Goal: Information Seeking & Learning: Learn about a topic

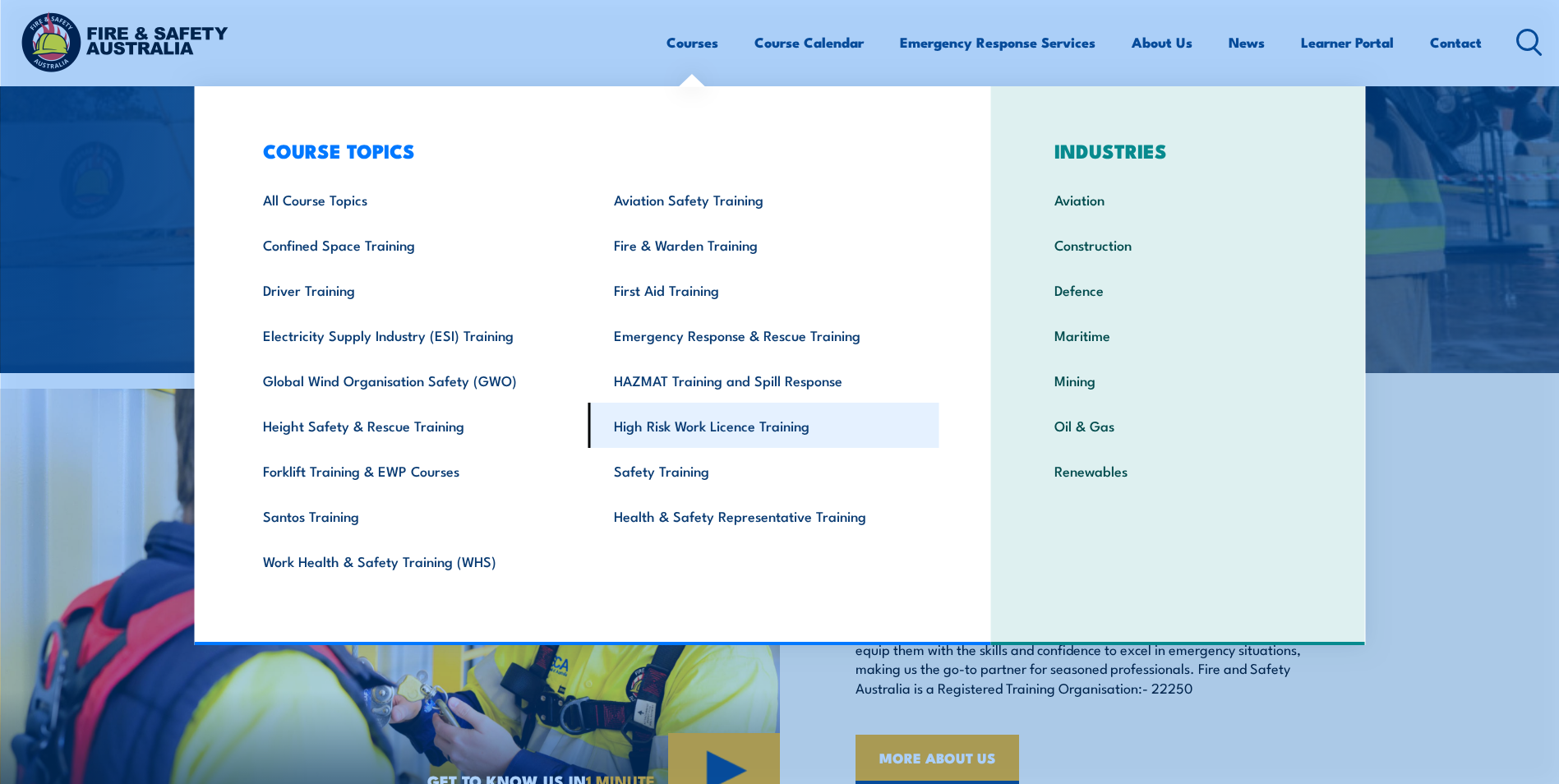
click at [689, 420] on link "High Risk Work Licence Training" at bounding box center [764, 425] width 351 height 45
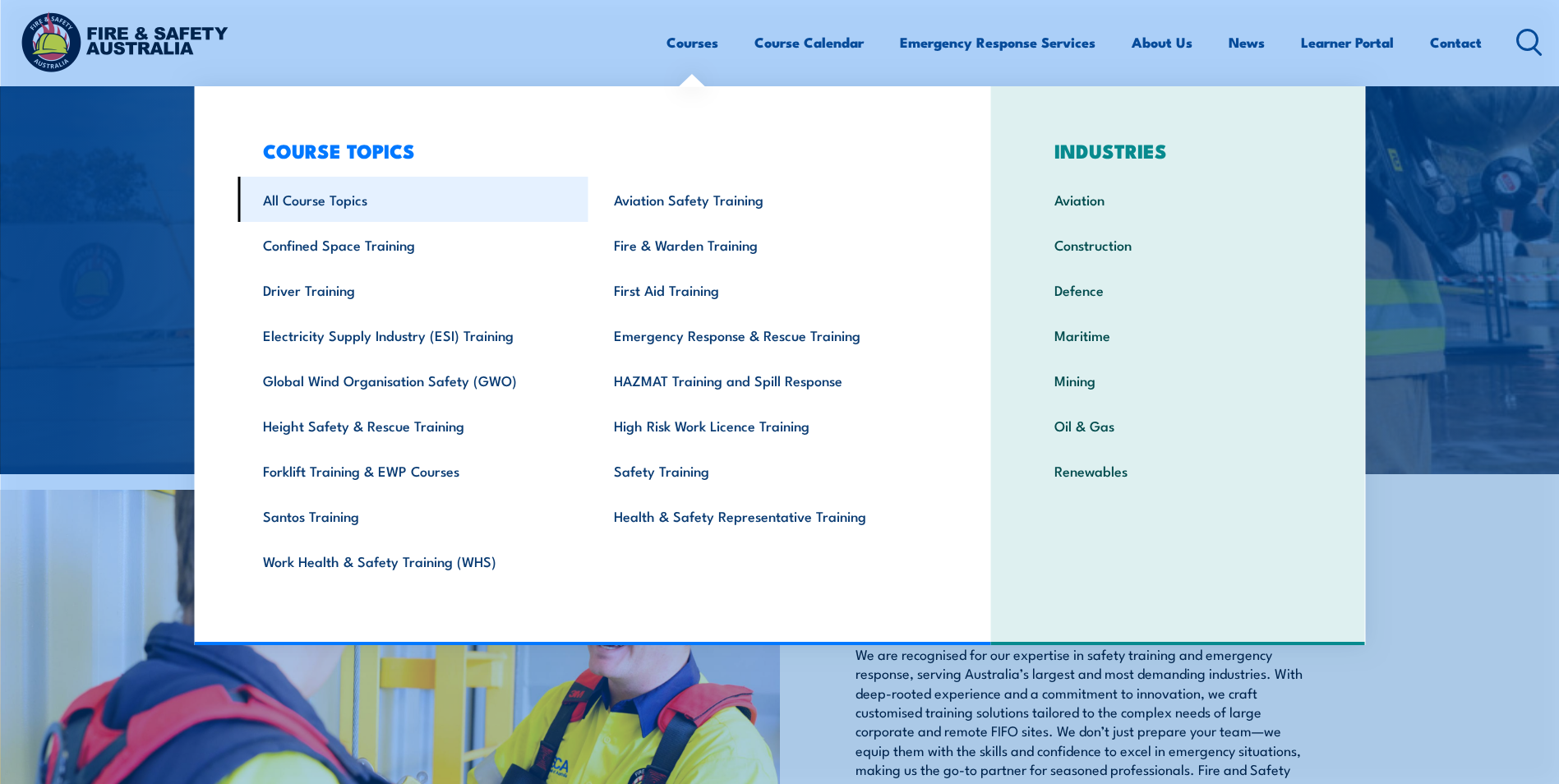
click at [355, 201] on link "All Course Topics" at bounding box center [413, 198] width 351 height 45
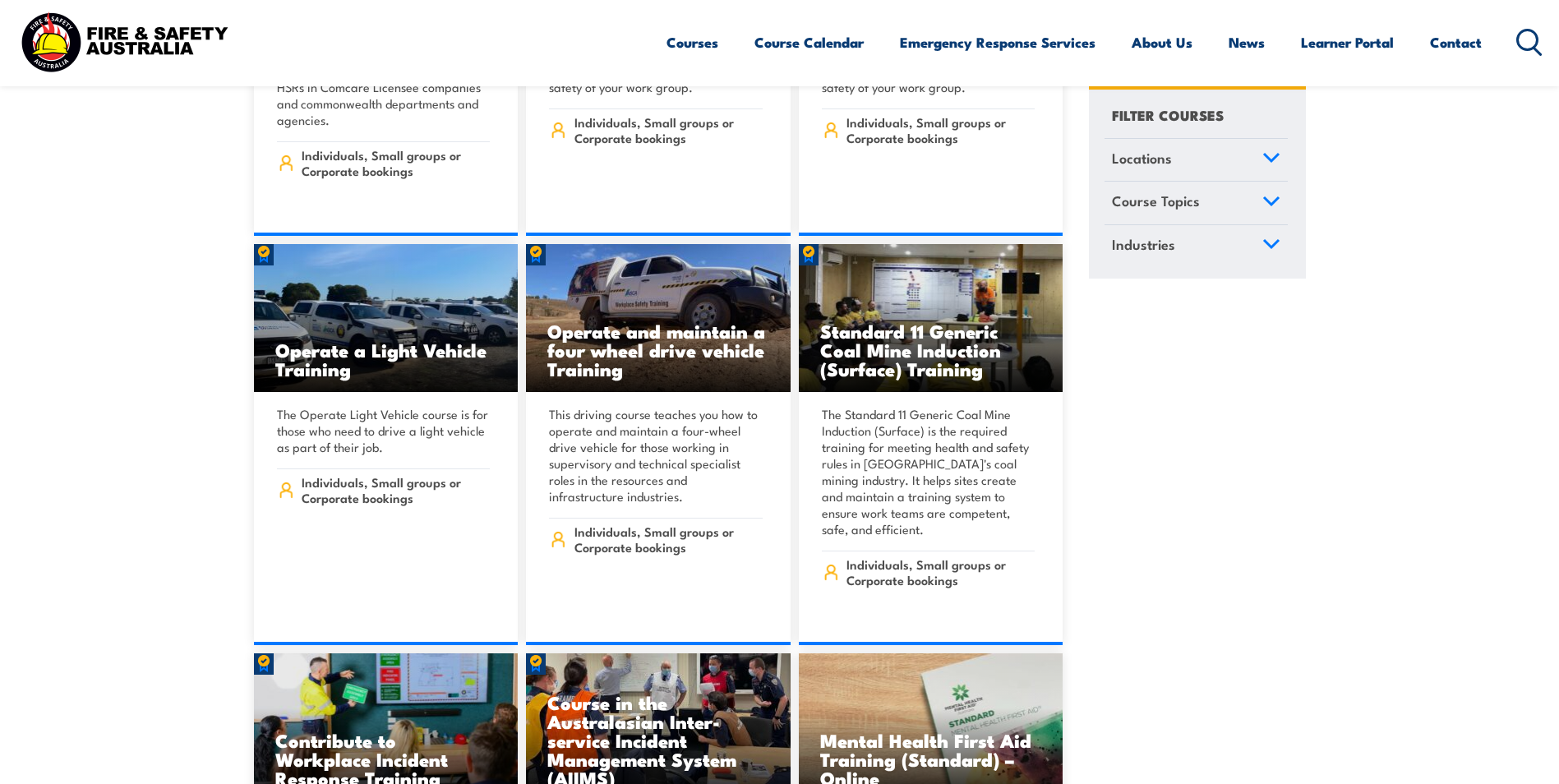
scroll to position [8051, 0]
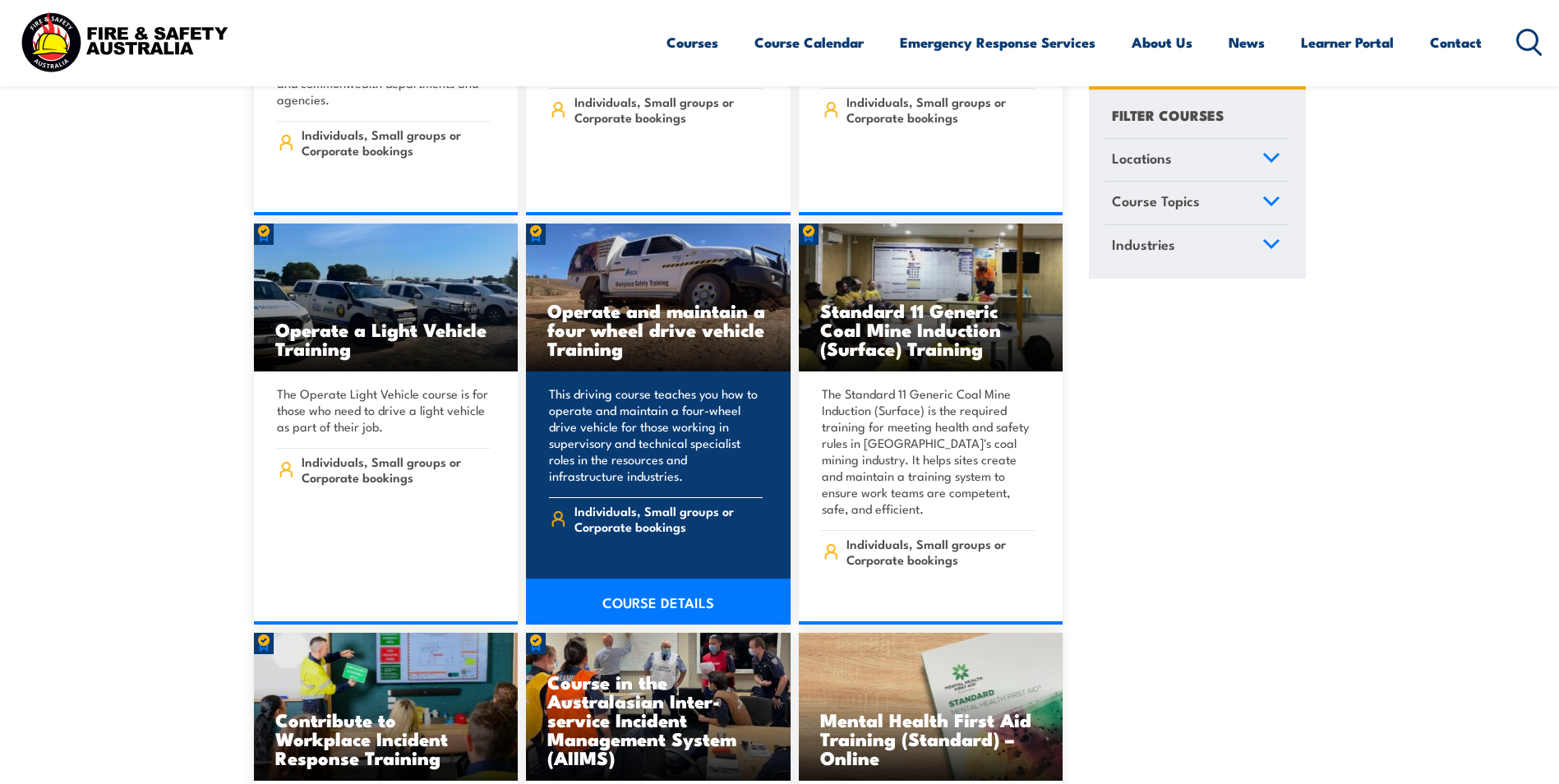
click at [696, 301] on h3 "Operate and maintain a four wheel drive vehicle Training" at bounding box center [658, 329] width 222 height 57
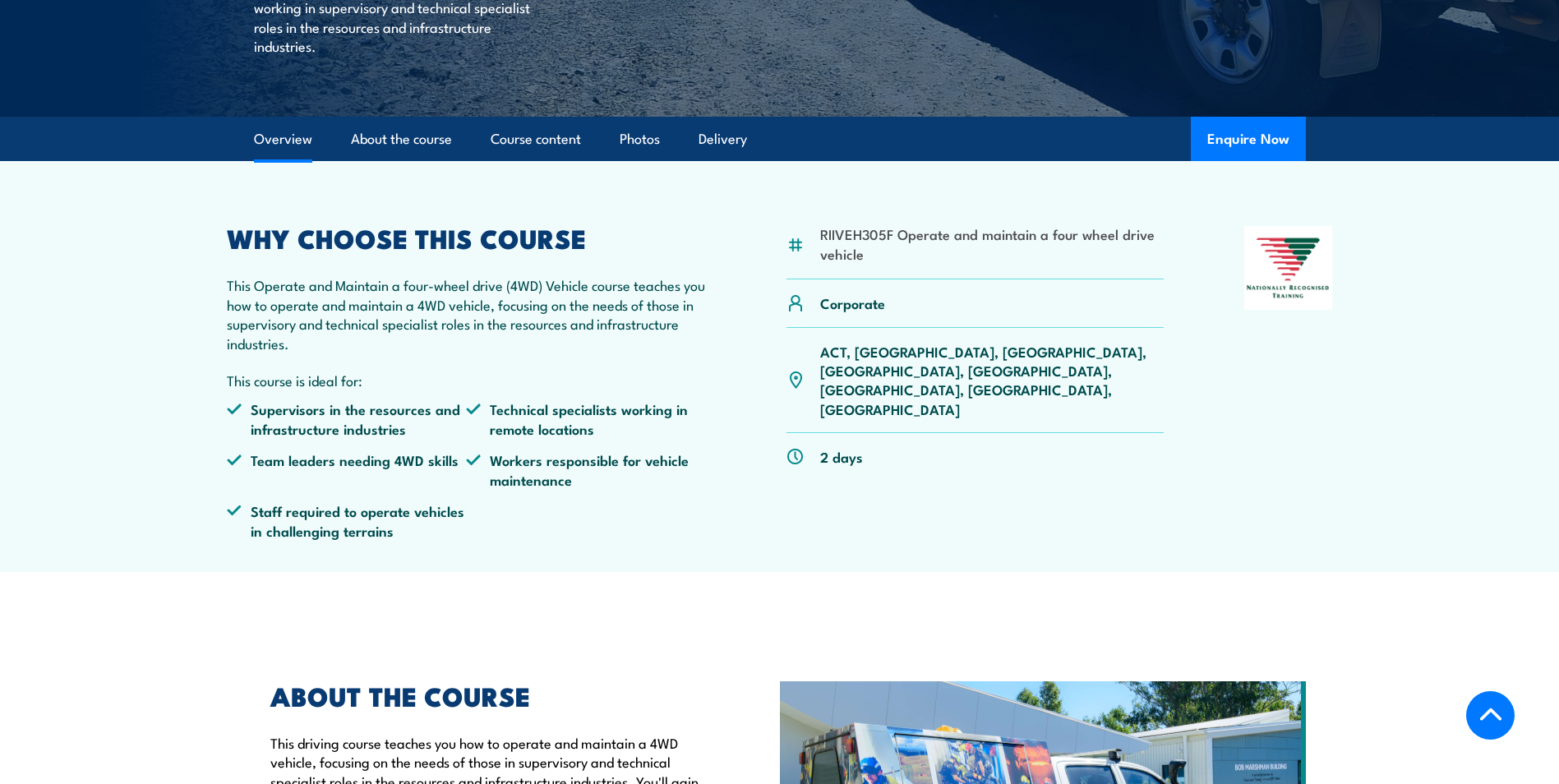
scroll to position [329, 0]
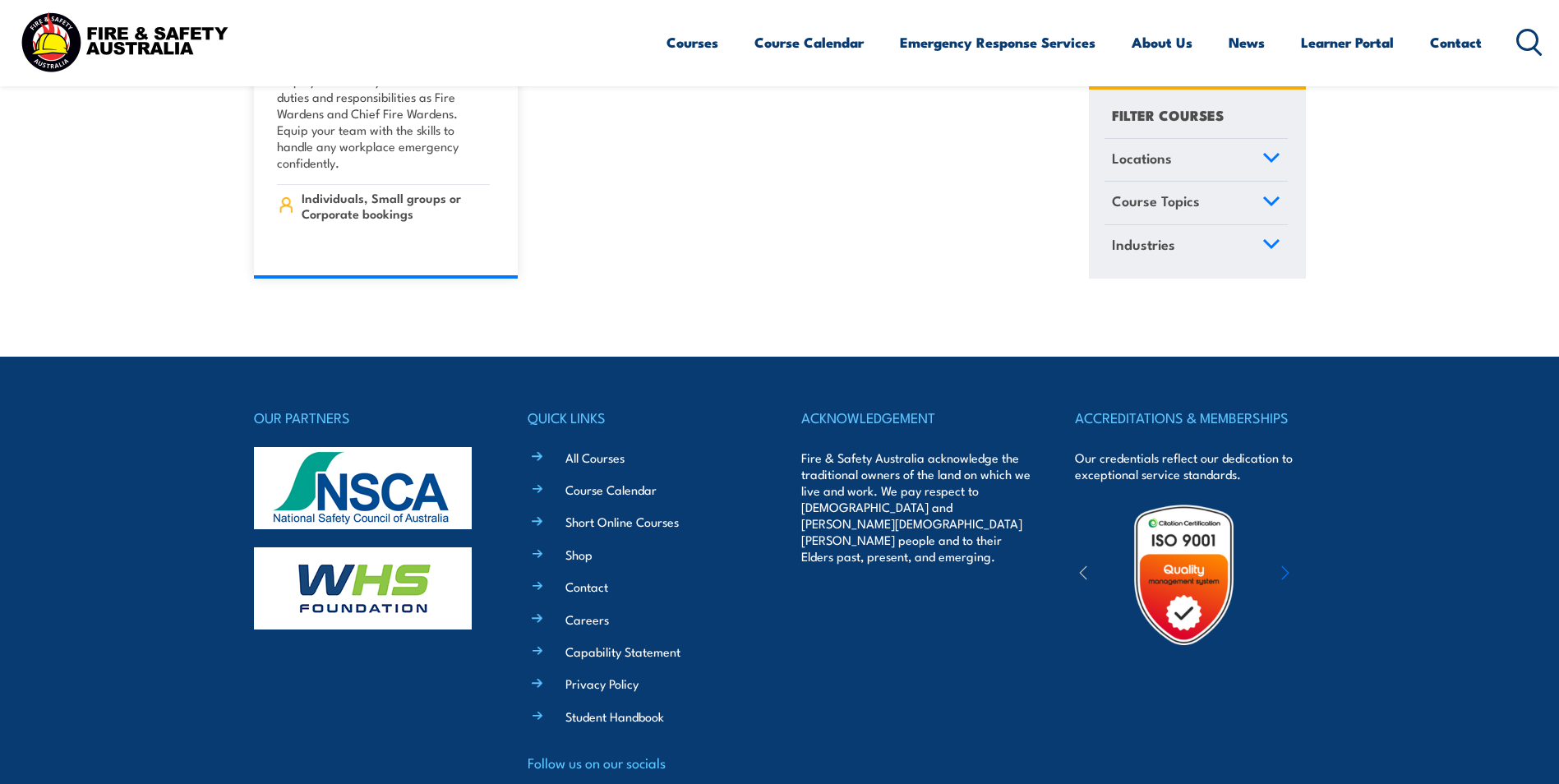
scroll to position [19110, 0]
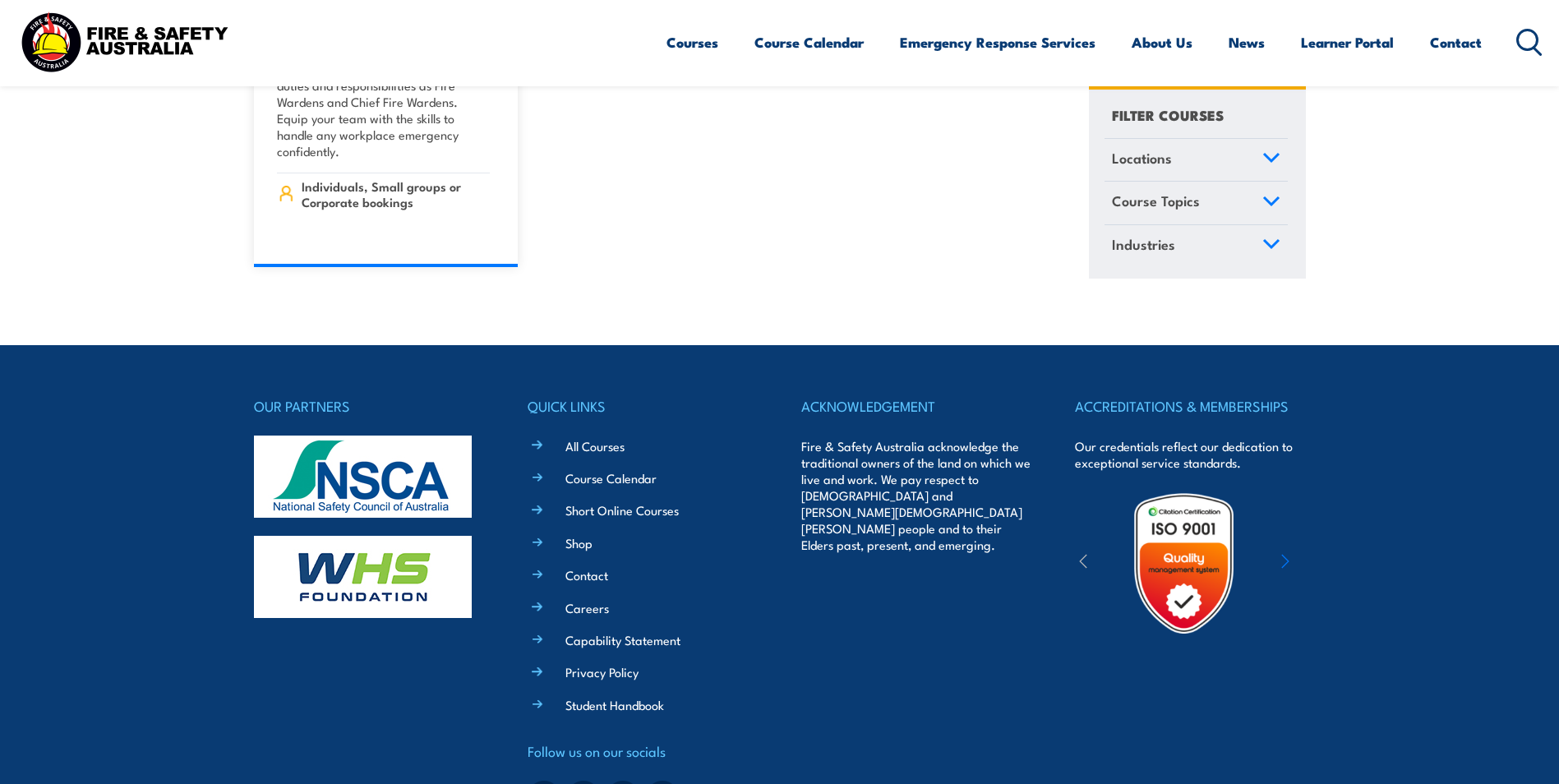
click at [1248, 189] on link "Course Topics" at bounding box center [1196, 203] width 183 height 43
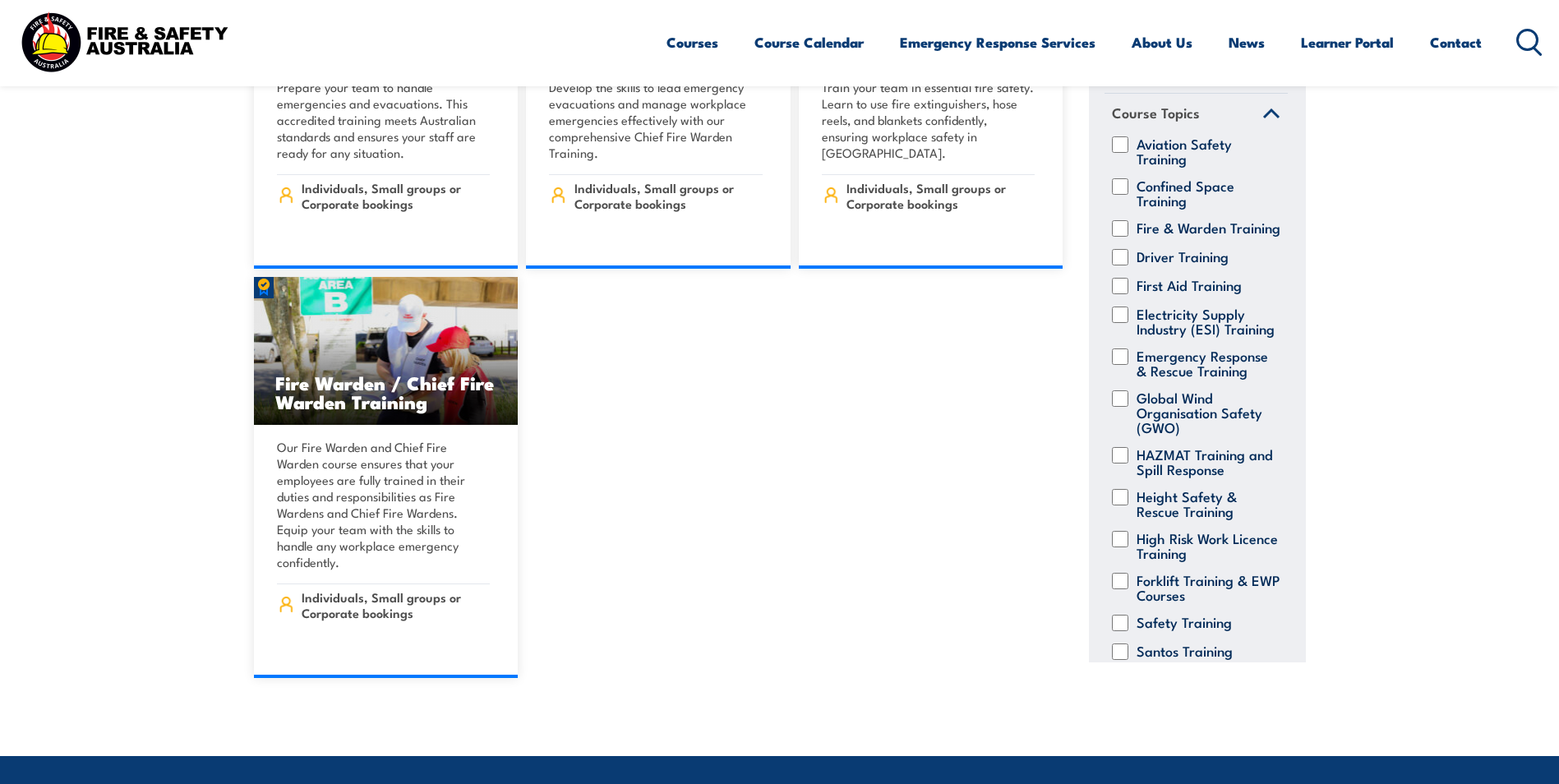
scroll to position [58, 0]
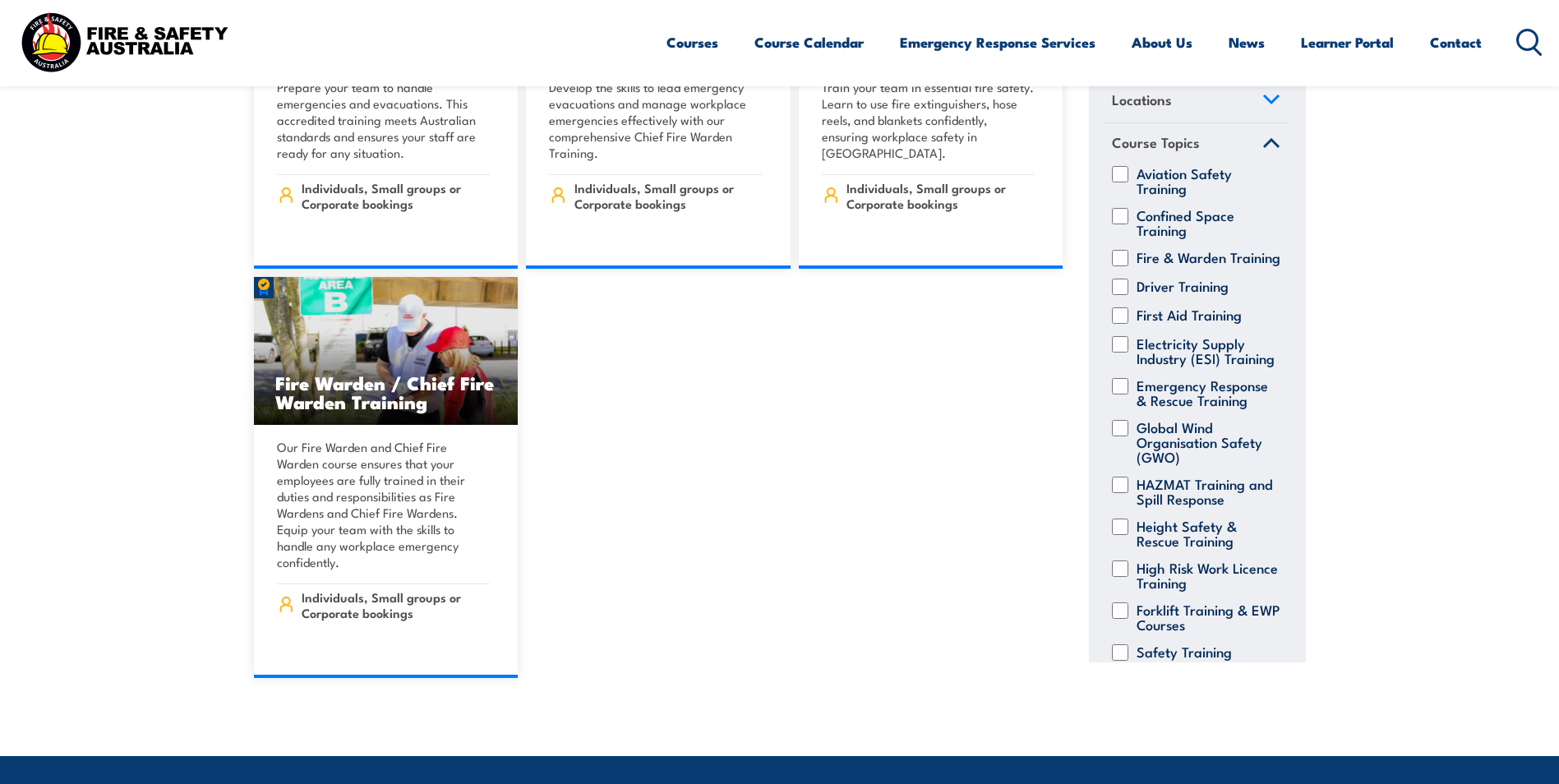
click at [1121, 295] on input "Driver Training" at bounding box center [1121, 287] width 16 height 16
checkbox input "true"
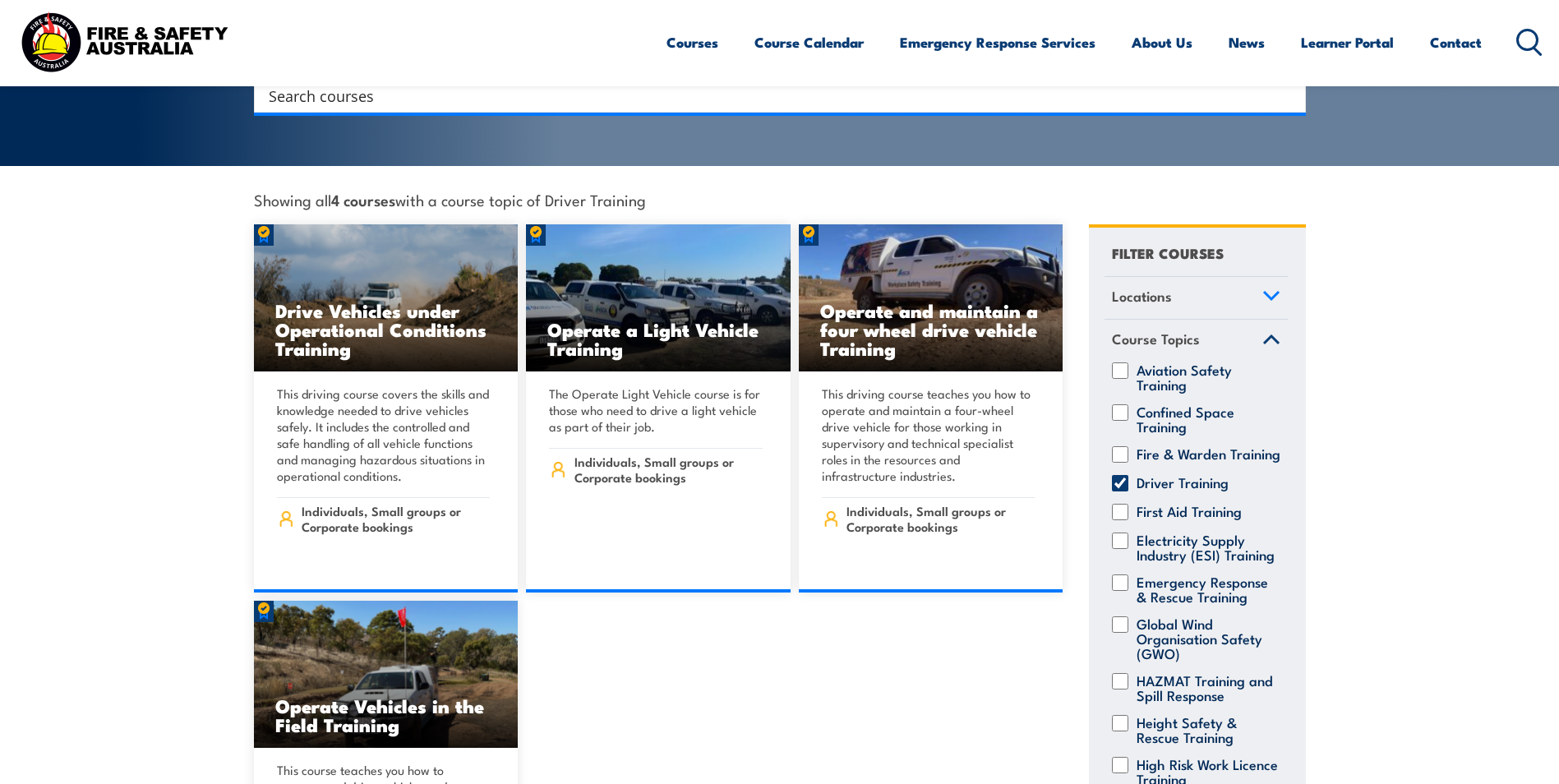
scroll to position [329, 0]
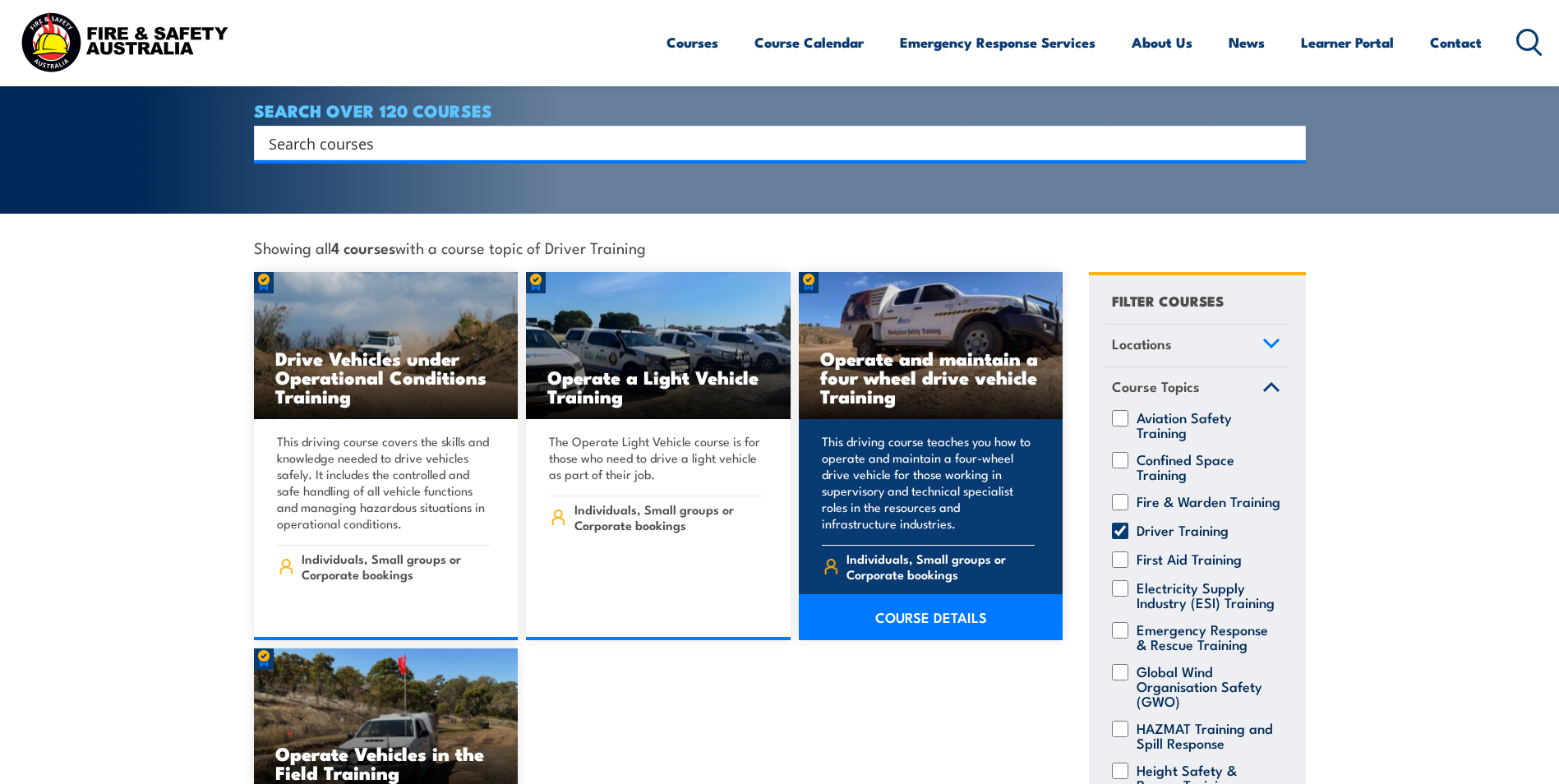
click at [958, 348] on h3 "Operate and maintain a four wheel drive vehicle Training" at bounding box center [931, 376] width 222 height 57
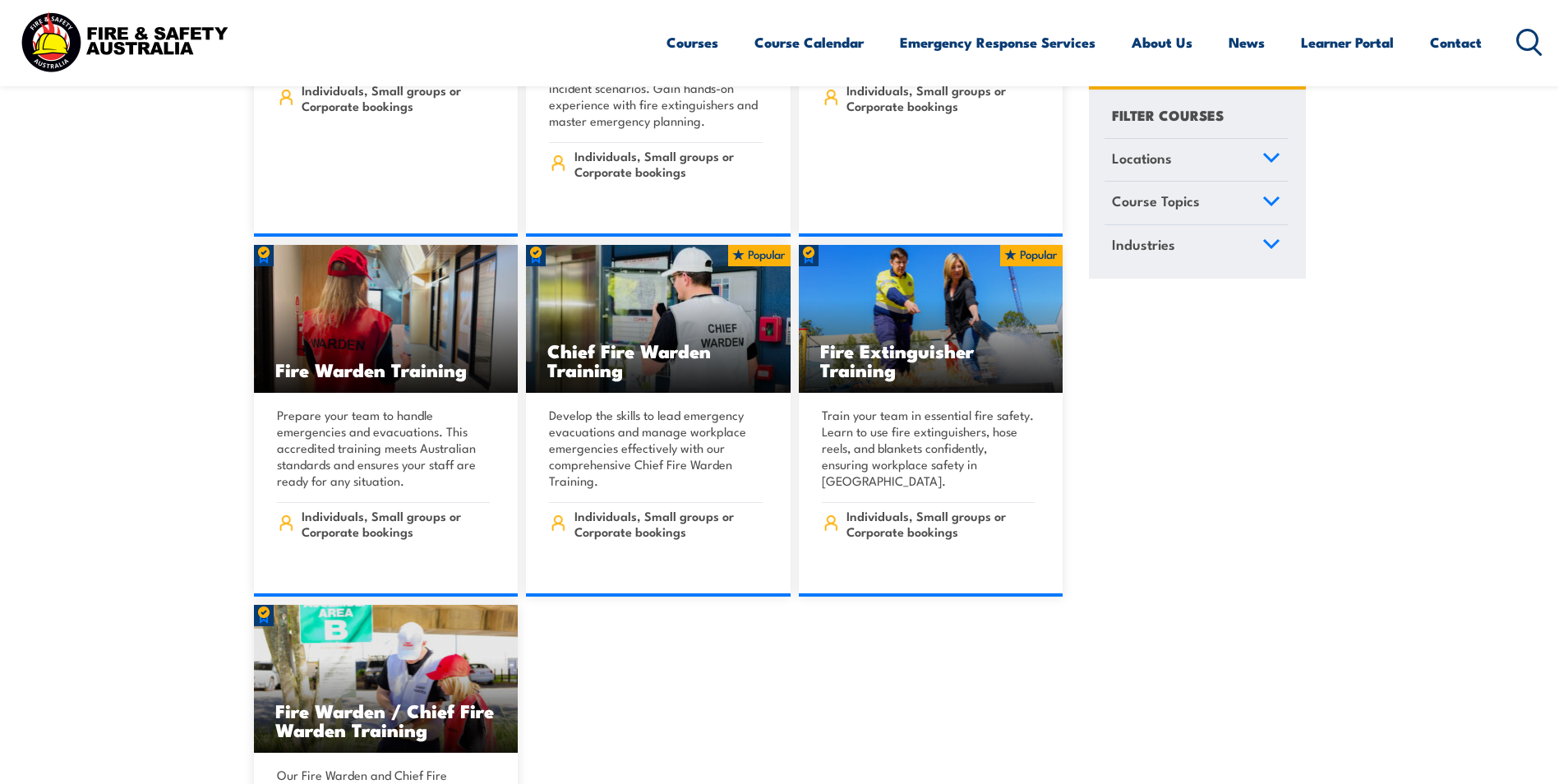
scroll to position [18370, 0]
click at [1528, 36] on icon at bounding box center [1530, 42] width 26 height 27
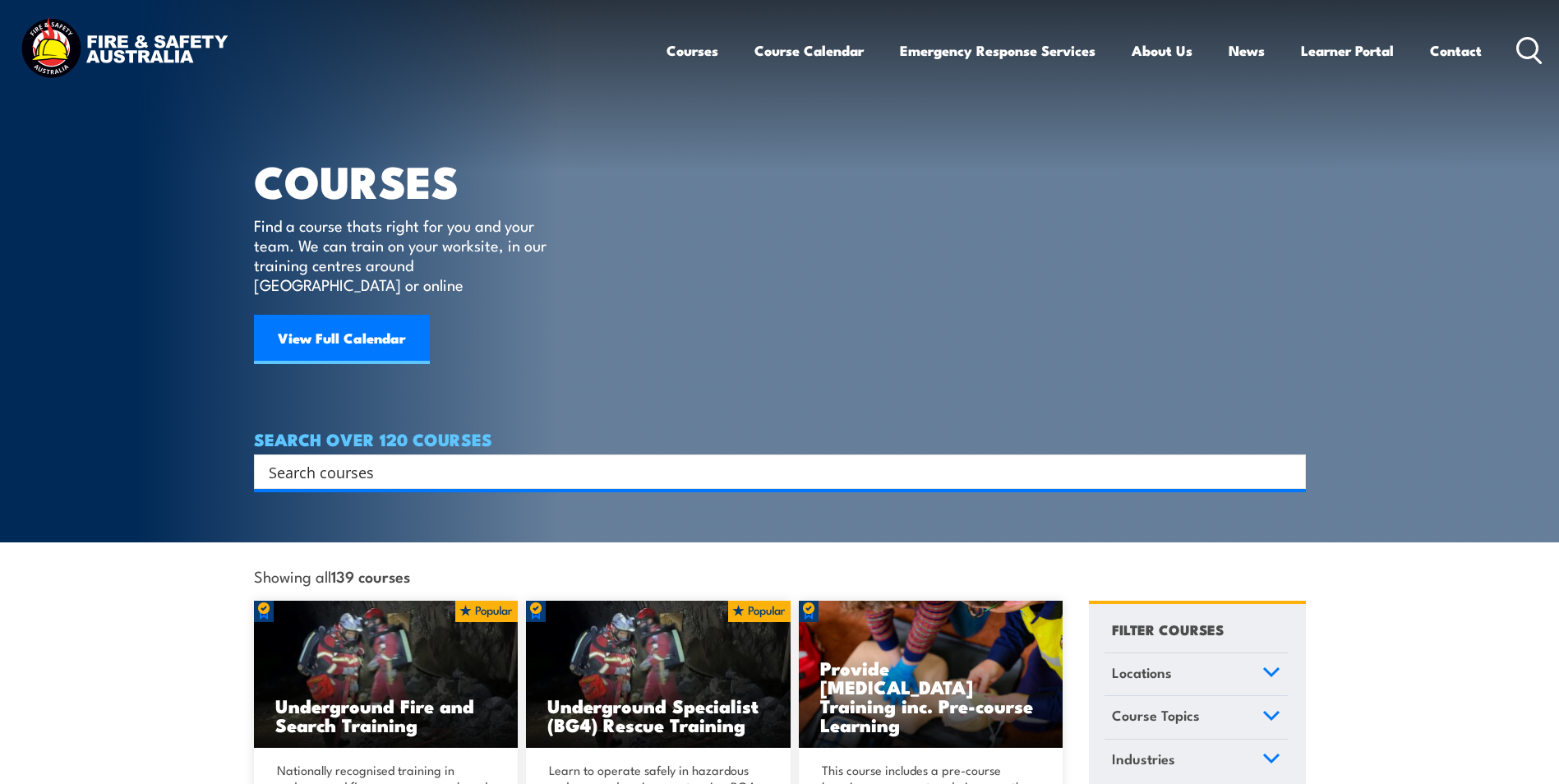
click at [316, 460] on input "Search input" at bounding box center [769, 472] width 1001 height 25
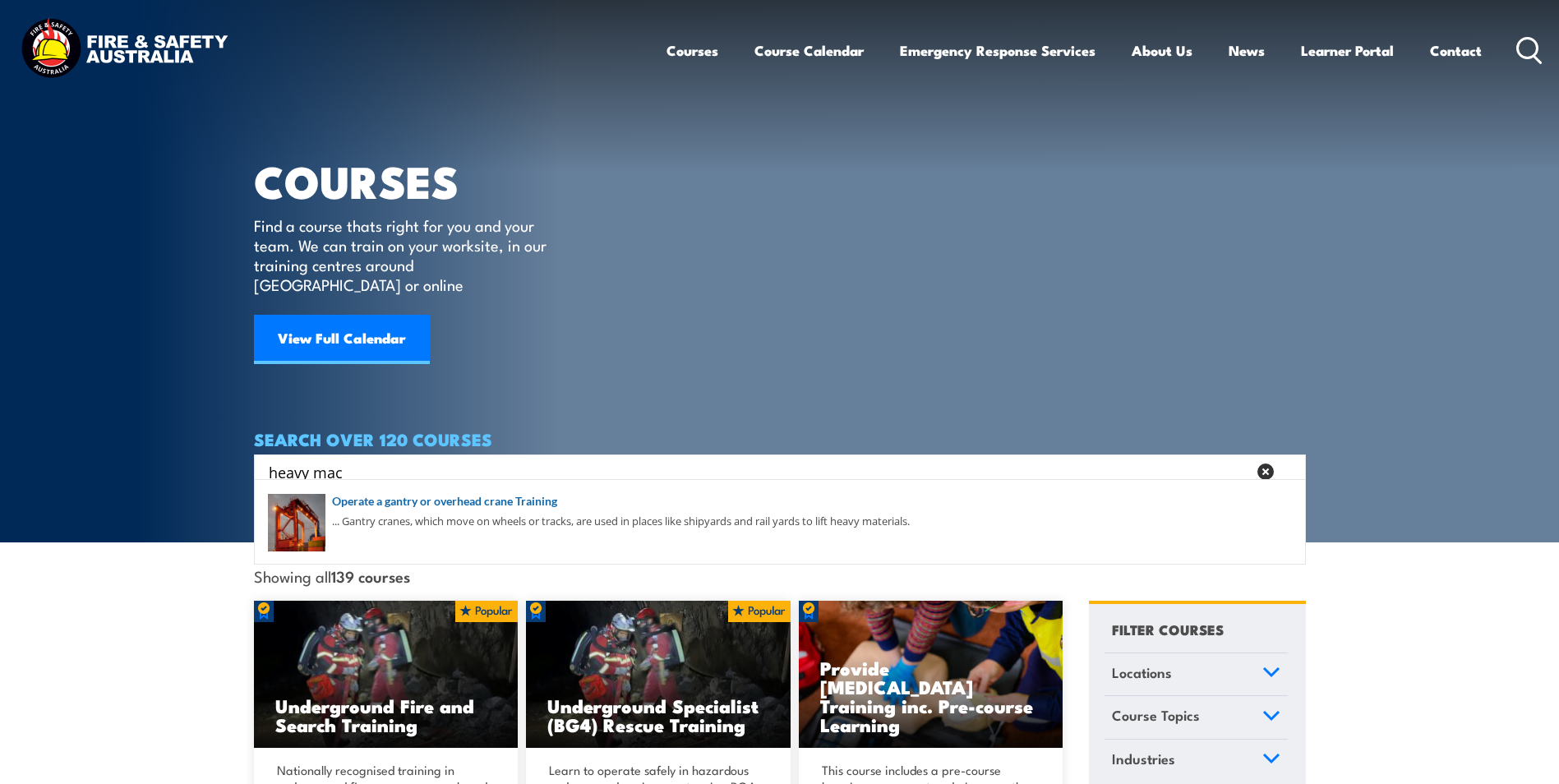
type input "heavy mach"
